Goal: Check status: Check status

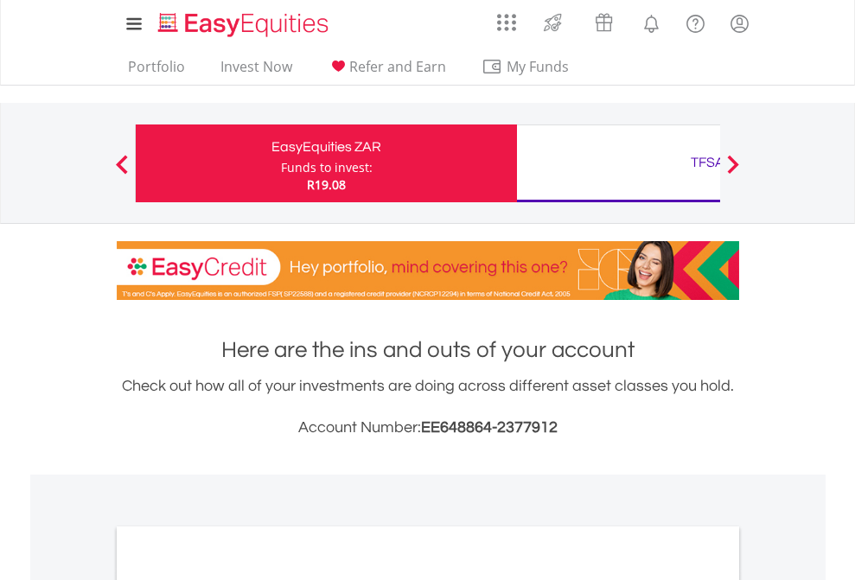
click at [281, 163] on div "Funds to invest:" at bounding box center [327, 167] width 92 height 17
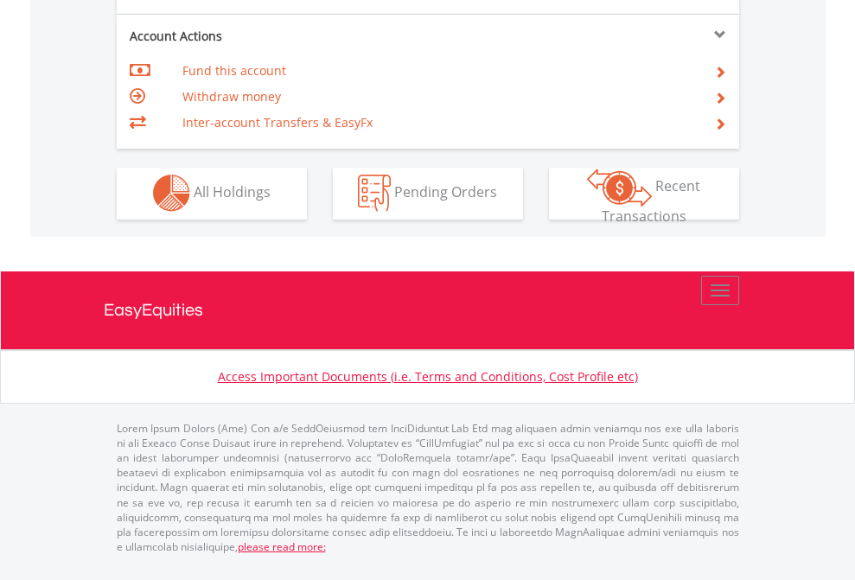
scroll to position [1616, 0]
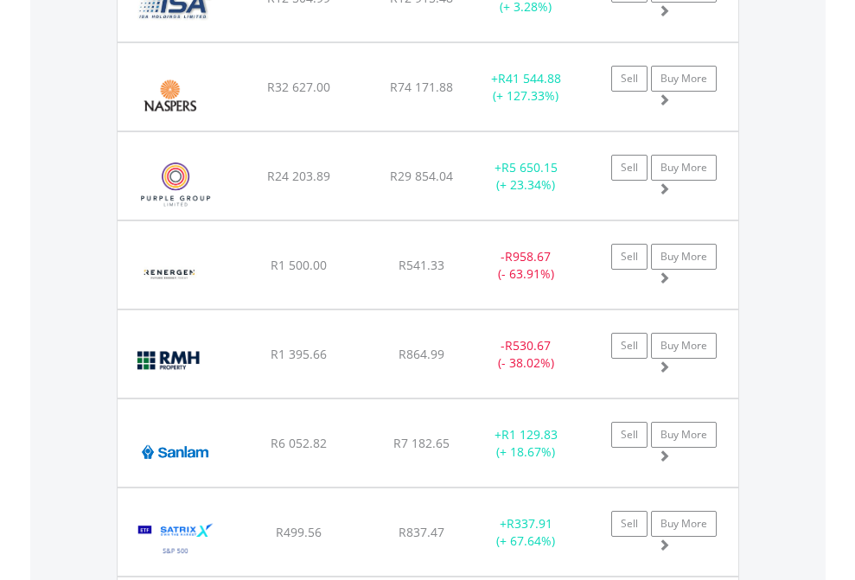
scroll to position [124, 0]
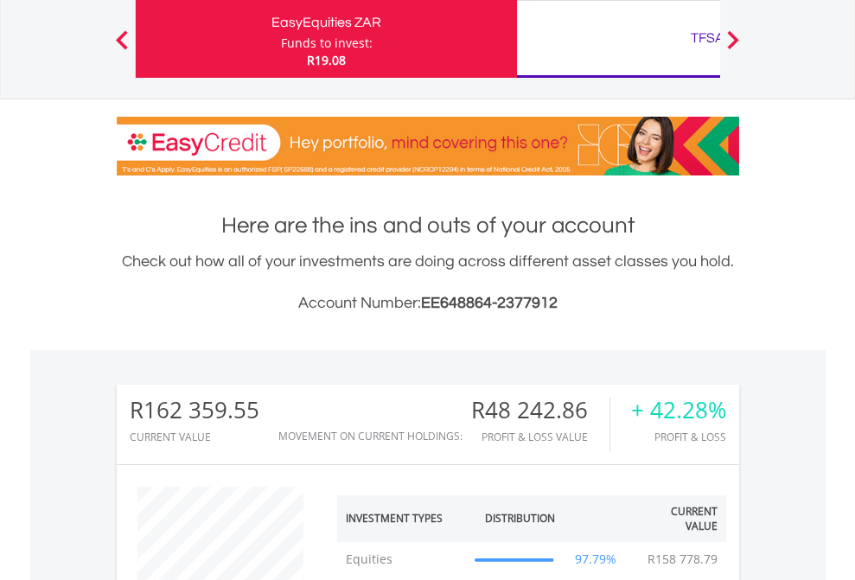
click at [618, 39] on div "TFSA" at bounding box center [707, 38] width 360 height 24
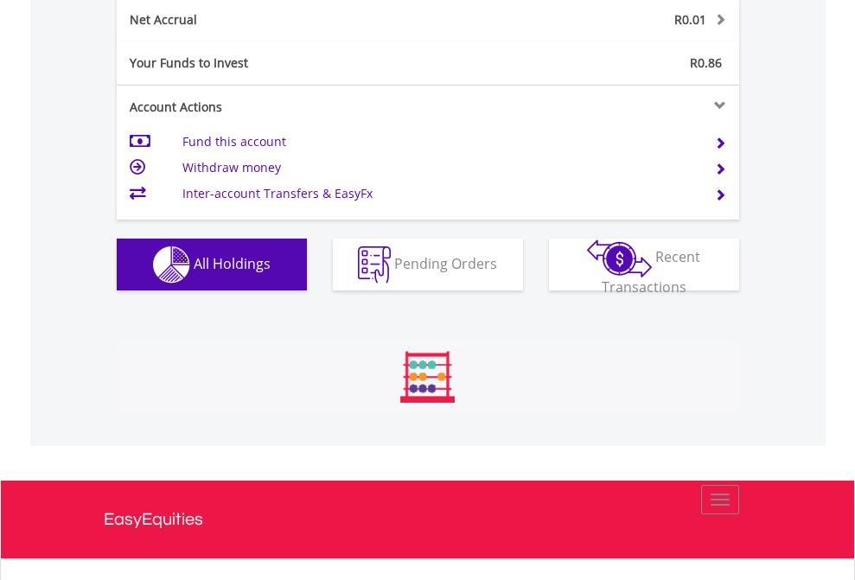
scroll to position [1957, 0]
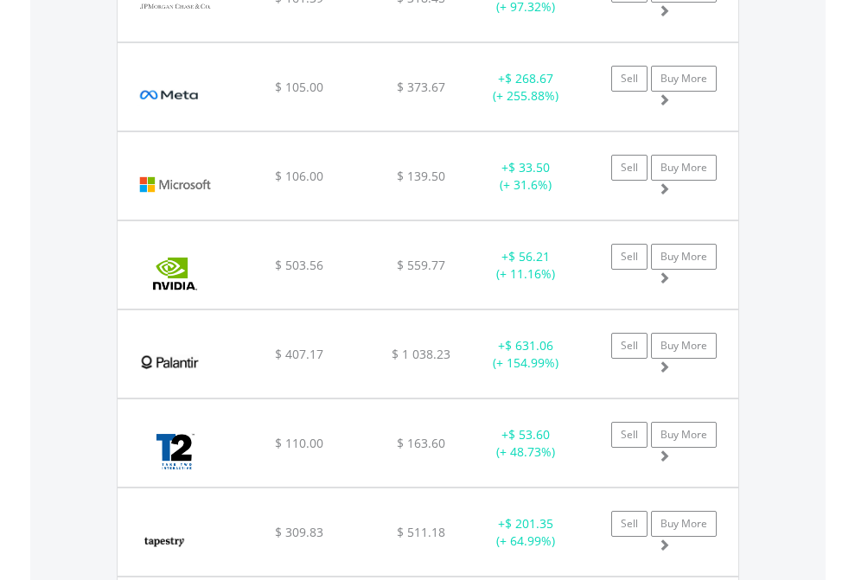
scroll to position [166, 271]
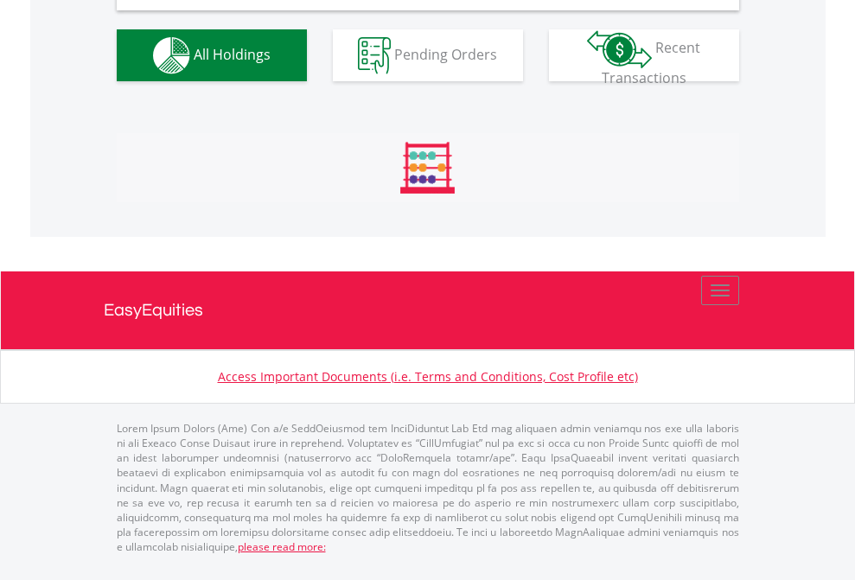
scroll to position [1671, 0]
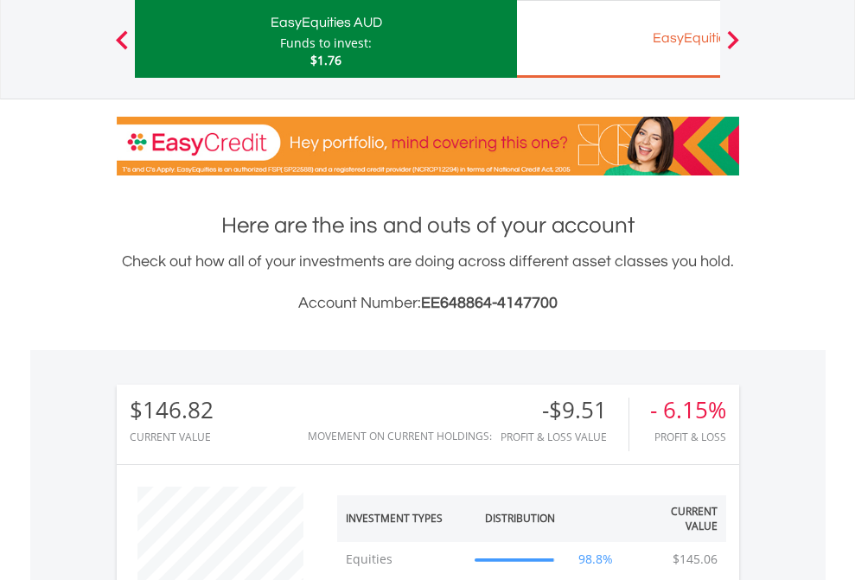
scroll to position [166, 271]
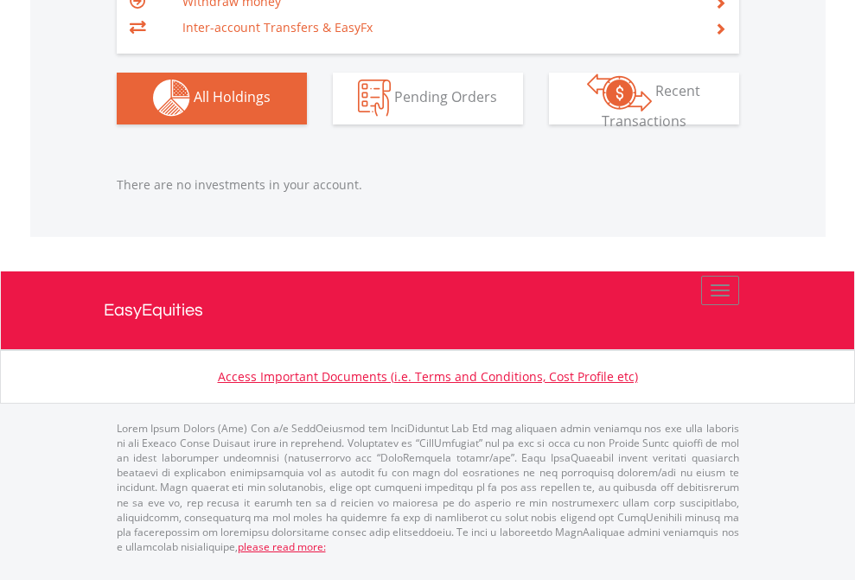
scroll to position [166, 271]
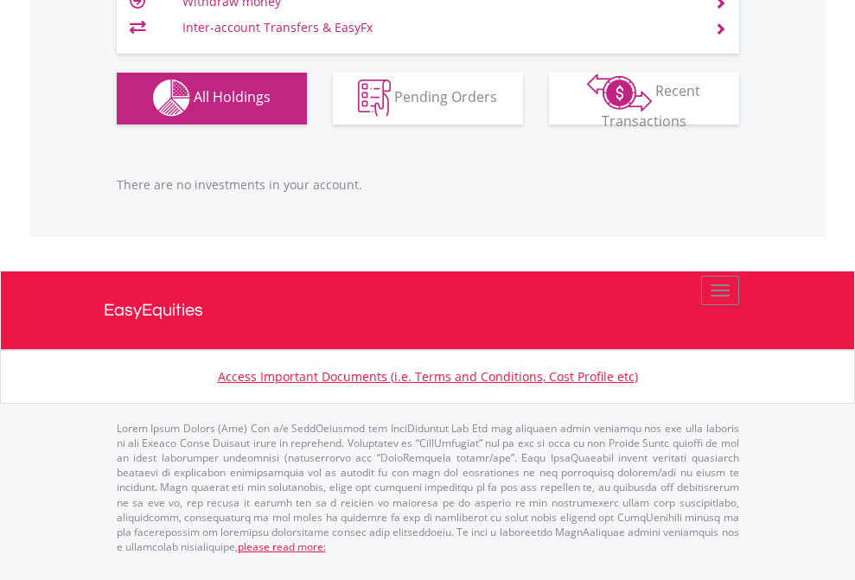
scroll to position [166, 271]
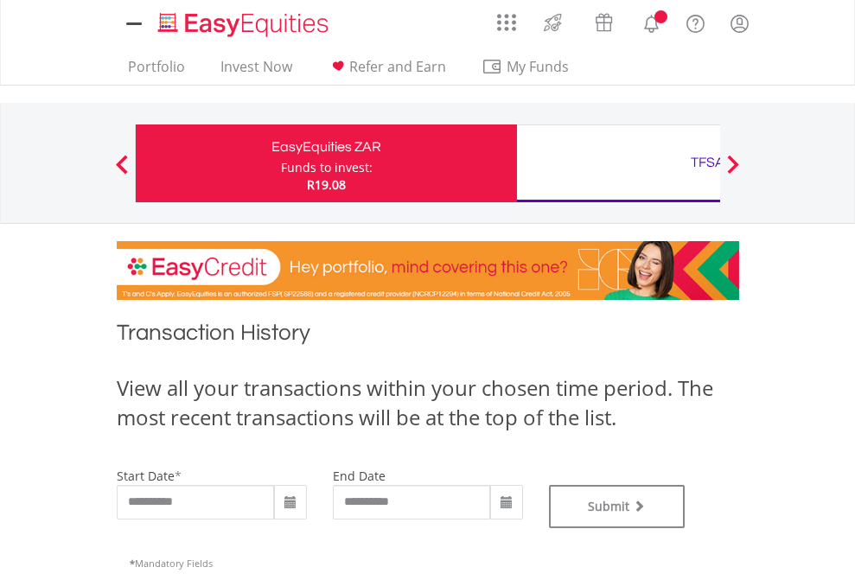
type input "**********"
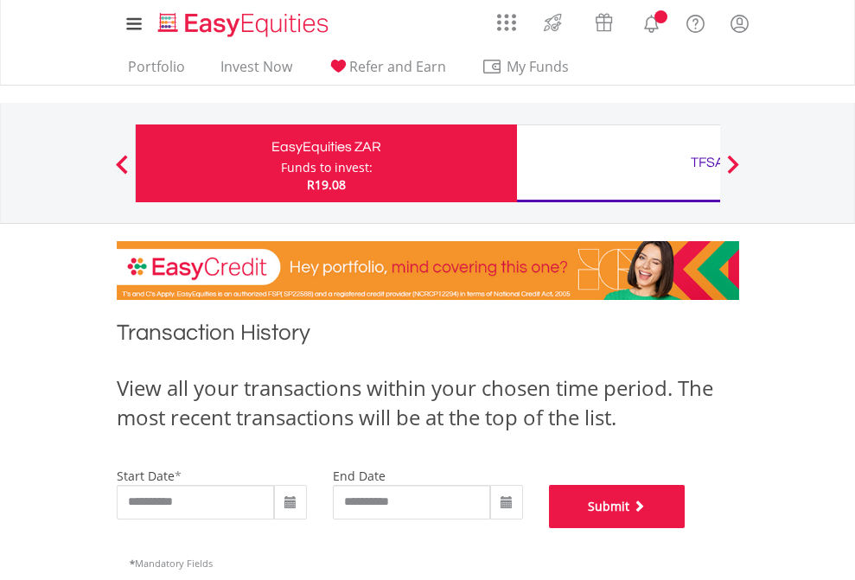
click at [685, 528] on button "Submit" at bounding box center [617, 506] width 137 height 43
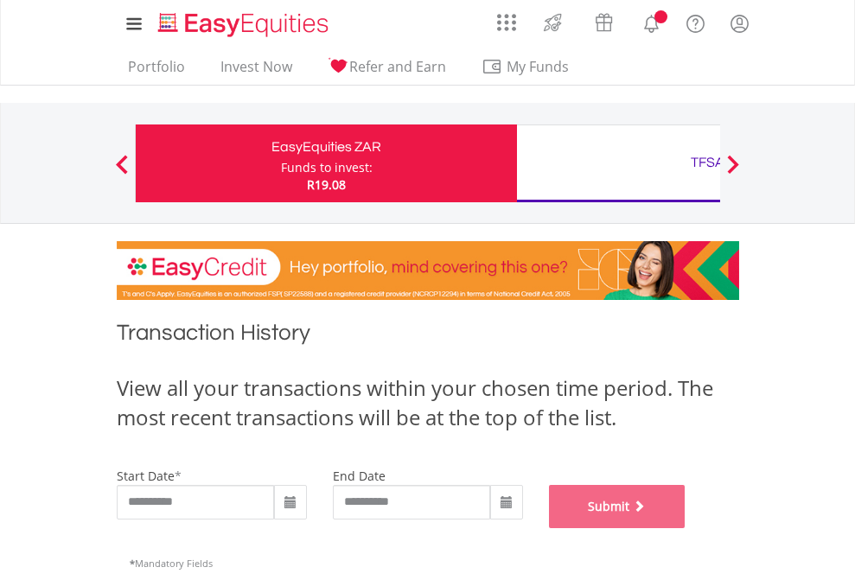
scroll to position [701, 0]
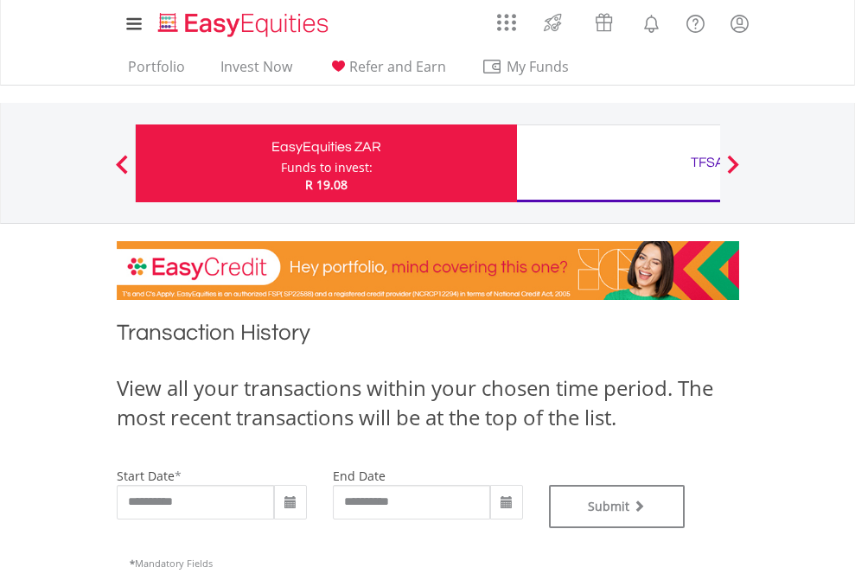
click at [618, 163] on div "TFSA" at bounding box center [707, 162] width 360 height 24
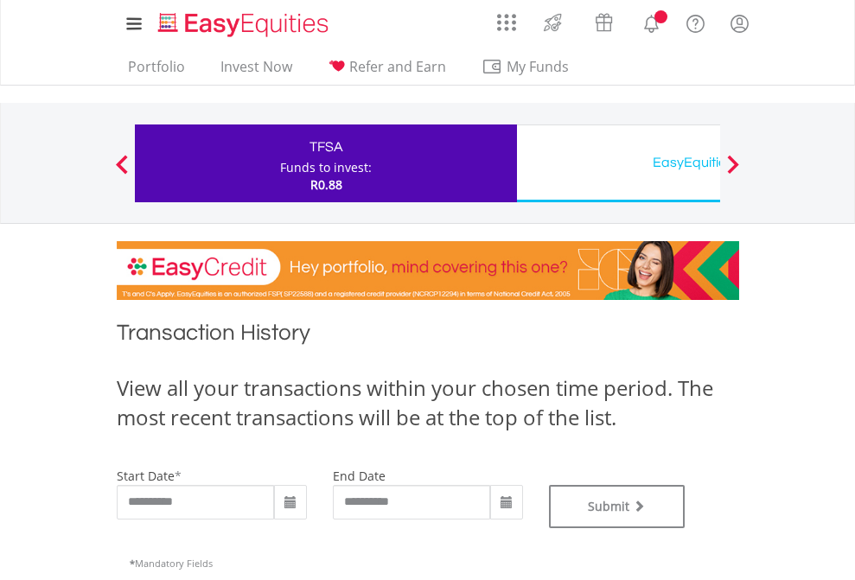
type input "**********"
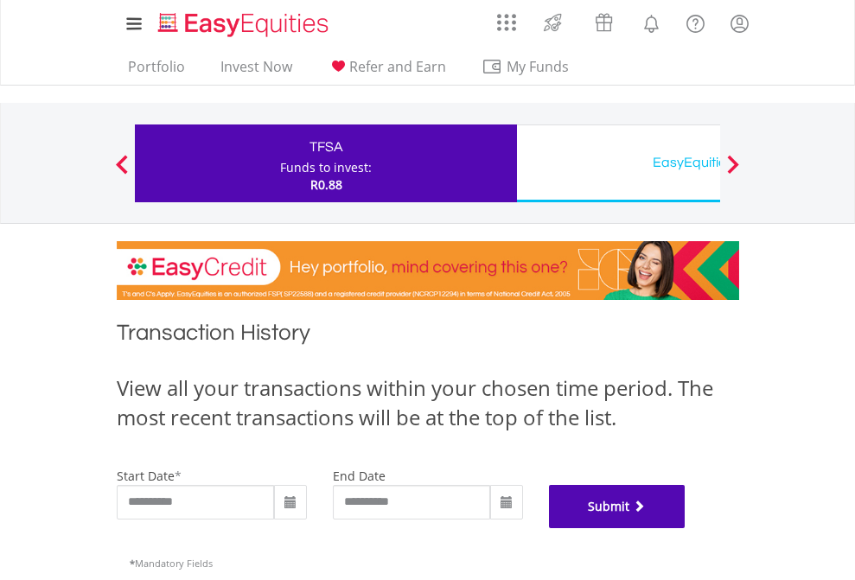
click at [685, 528] on button "Submit" at bounding box center [617, 506] width 137 height 43
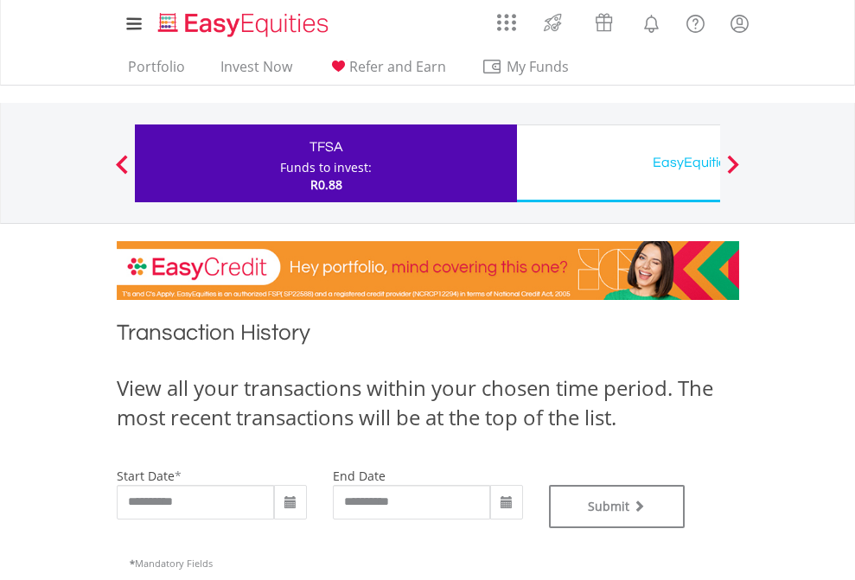
click at [618, 163] on div "EasyEquities USD" at bounding box center [707, 162] width 360 height 24
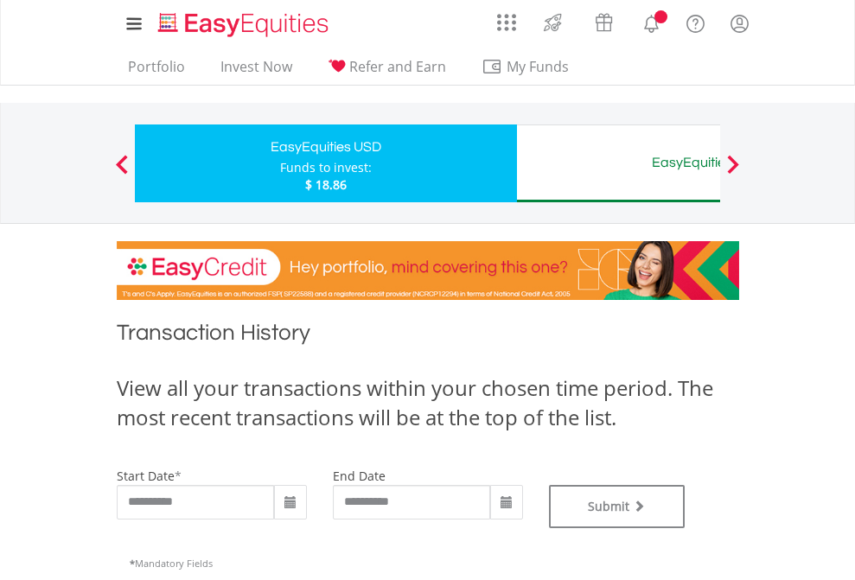
type input "**********"
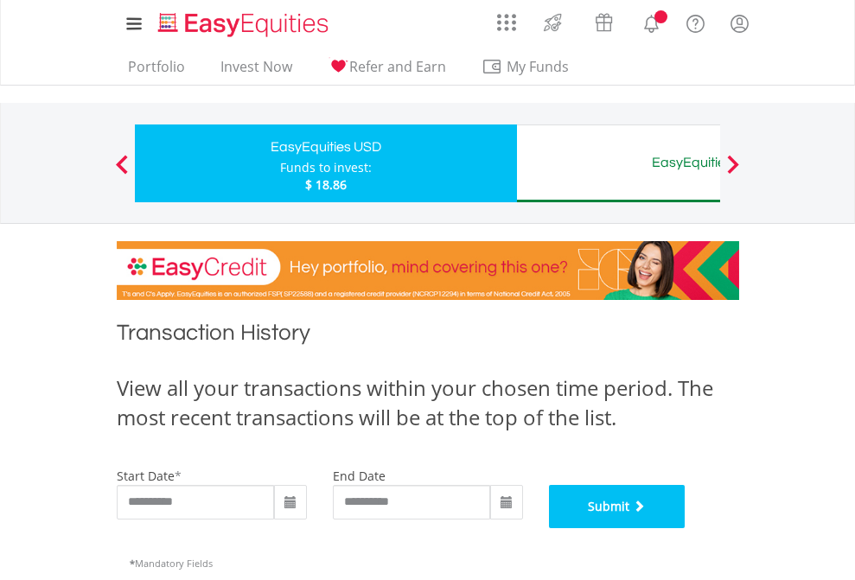
click at [685, 528] on button "Submit" at bounding box center [617, 506] width 137 height 43
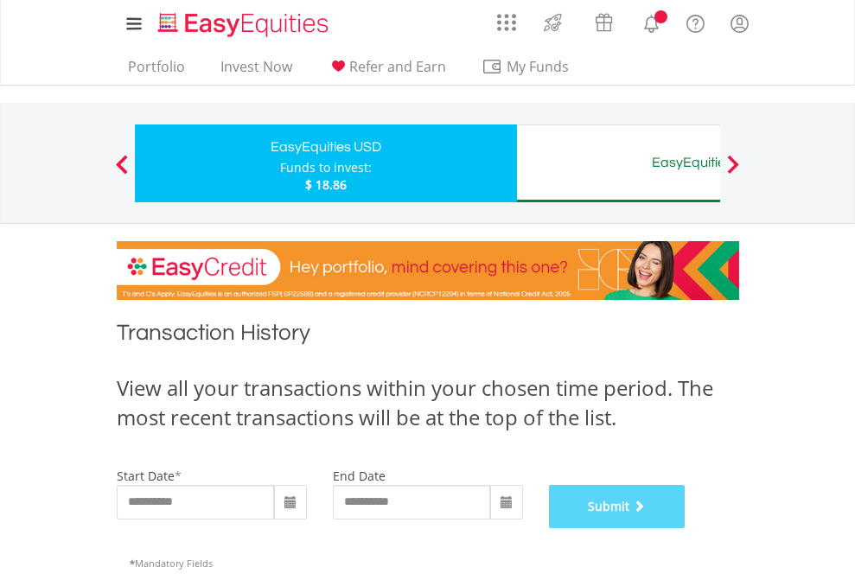
scroll to position [701, 0]
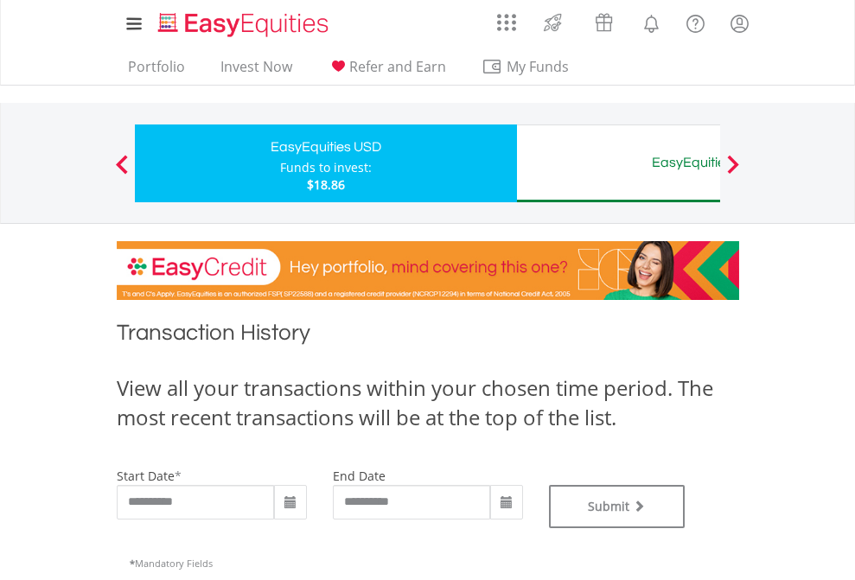
click at [618, 163] on div "EasyEquities AUD" at bounding box center [707, 162] width 360 height 24
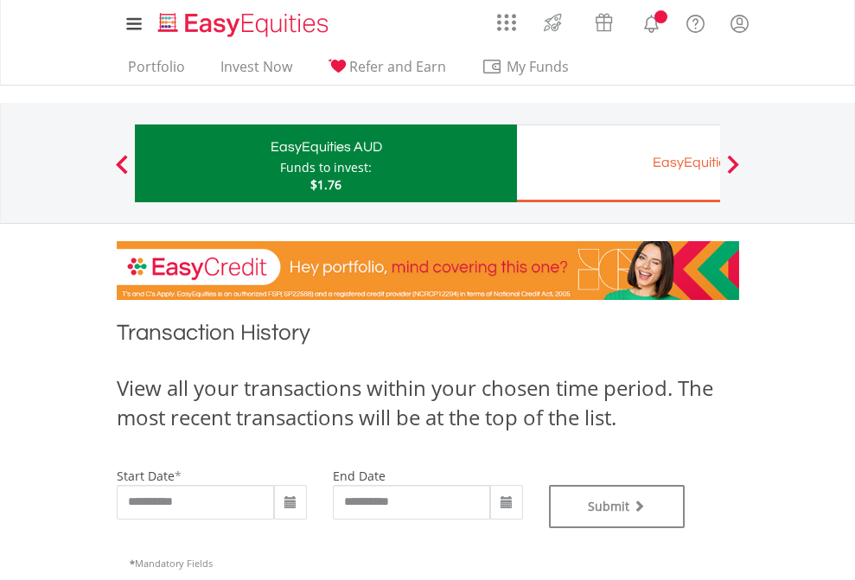
type input "**********"
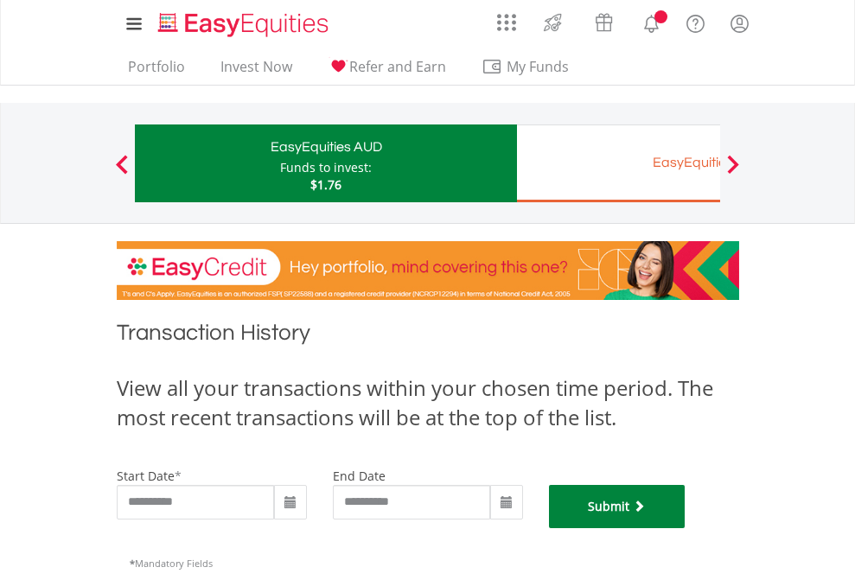
click at [685, 528] on button "Submit" at bounding box center [617, 506] width 137 height 43
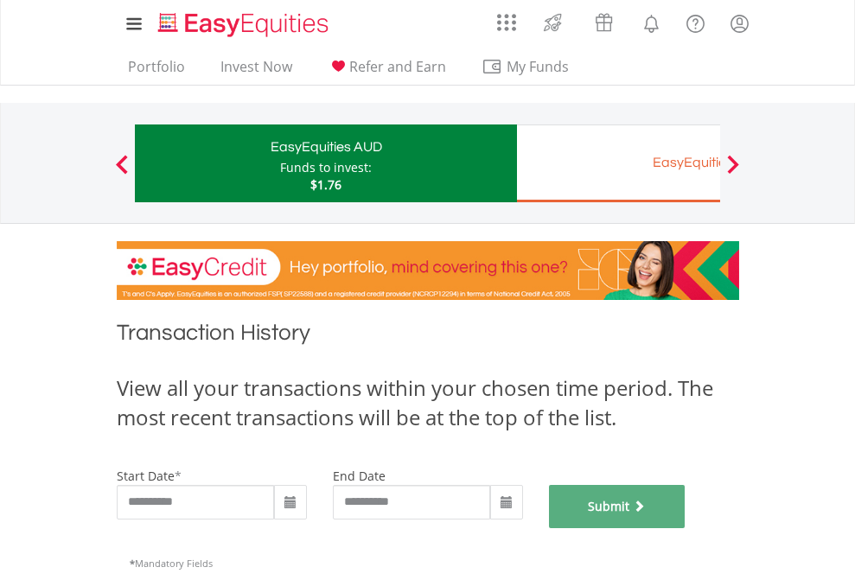
scroll to position [701, 0]
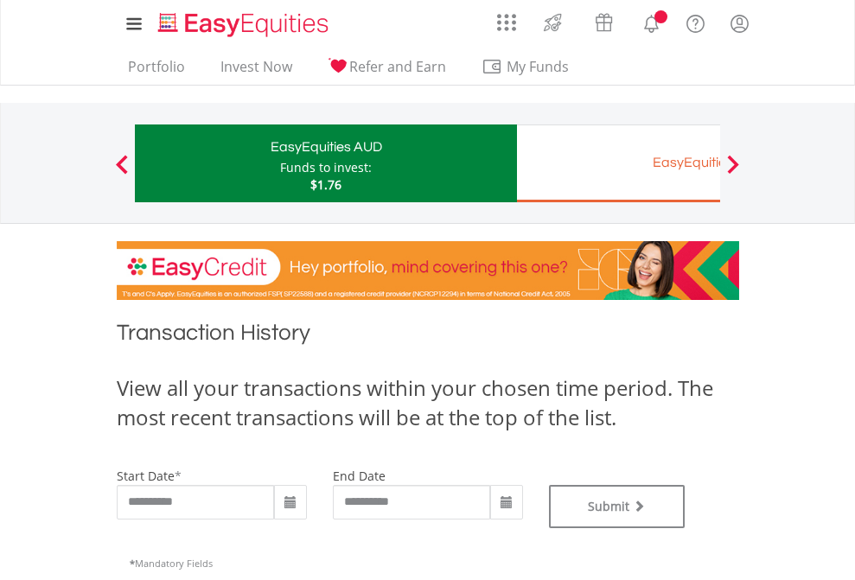
click at [618, 163] on div "EasyEquities EUR" at bounding box center [707, 162] width 360 height 24
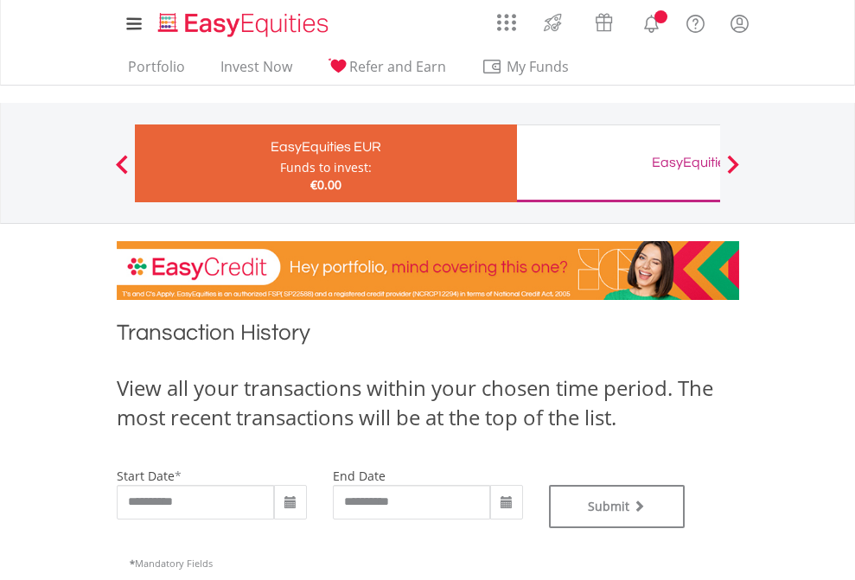
type input "**********"
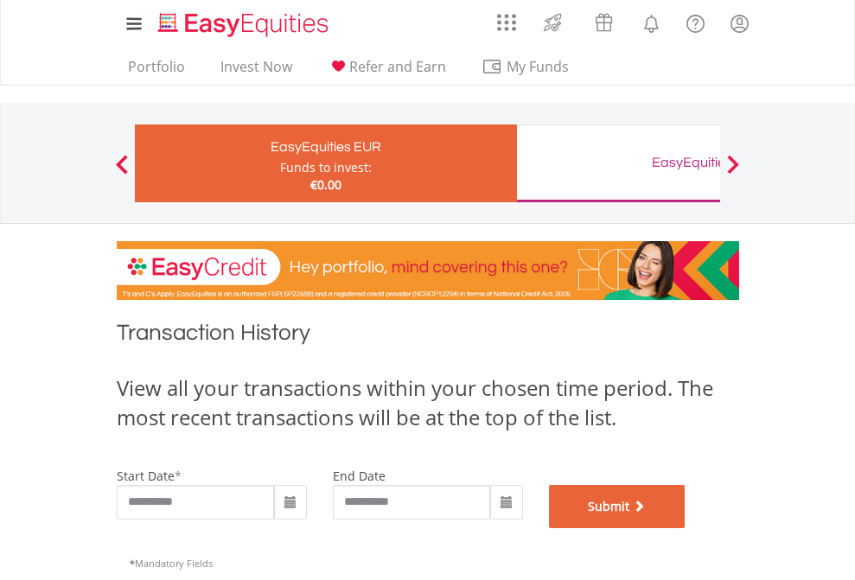
click at [685, 528] on button "Submit" at bounding box center [617, 506] width 137 height 43
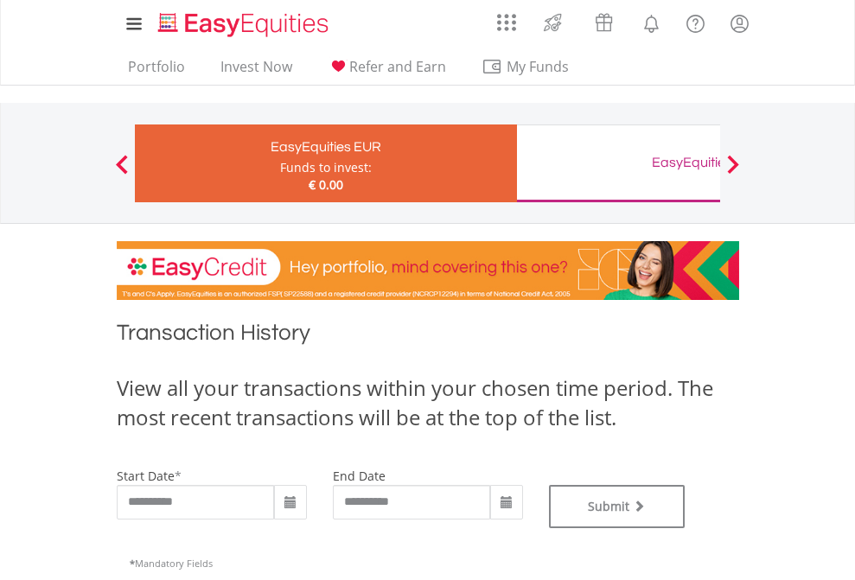
click at [618, 163] on div "EasyEquities GBP" at bounding box center [707, 162] width 360 height 24
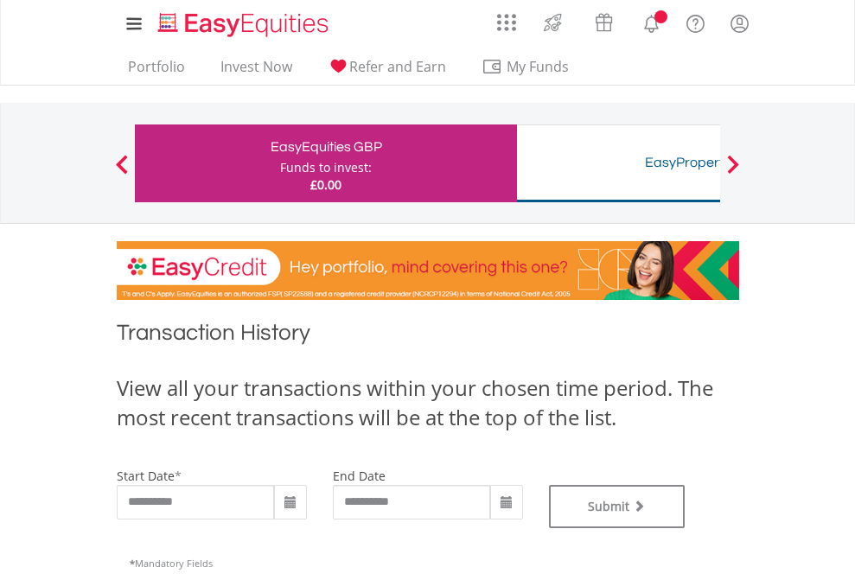
type input "**********"
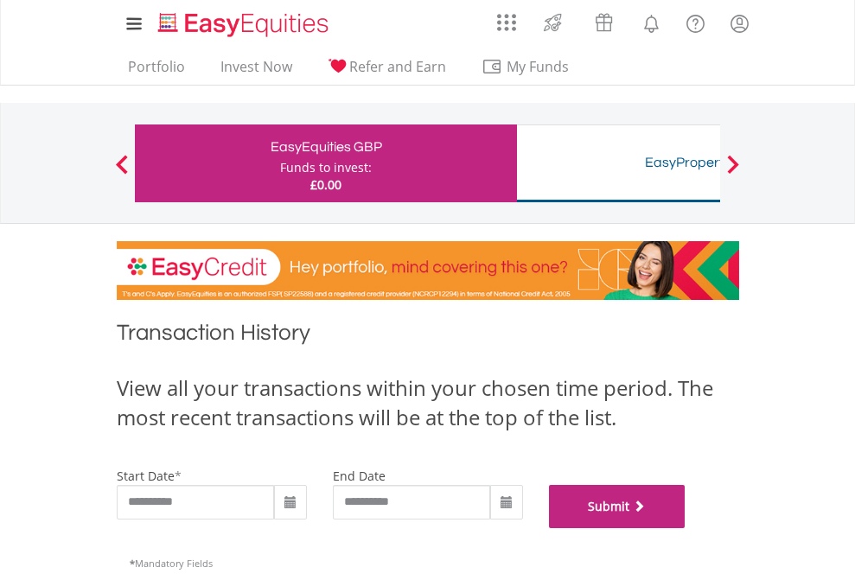
click at [685, 528] on button "Submit" at bounding box center [617, 506] width 137 height 43
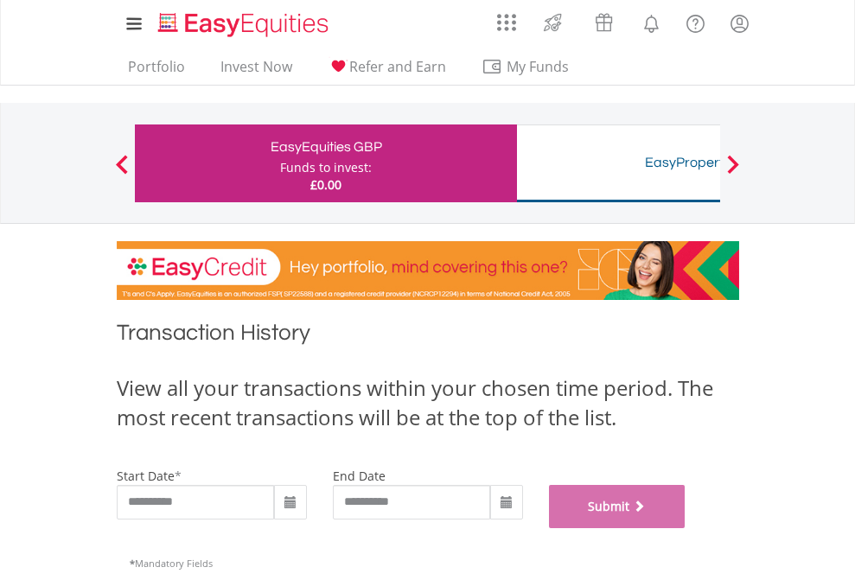
scroll to position [701, 0]
